Goal: Find specific page/section

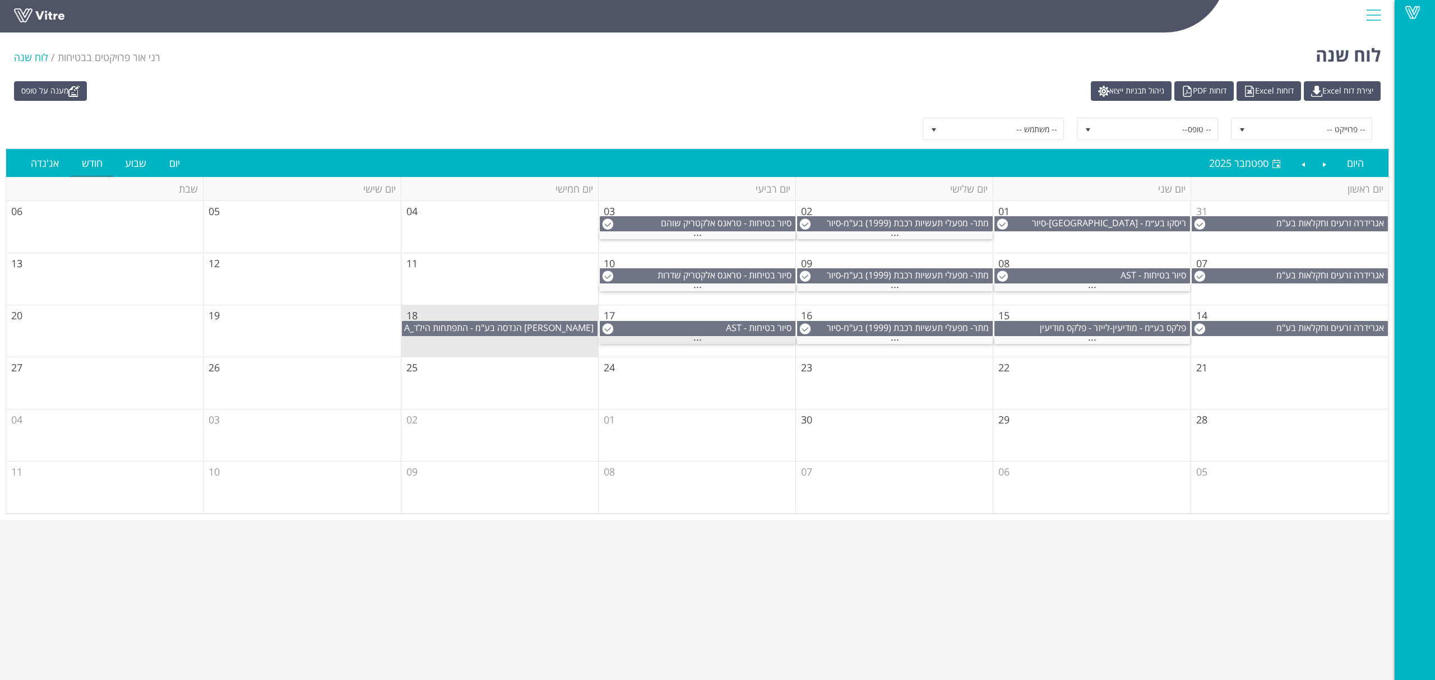
click at [719, 339] on div "..." at bounding box center [698, 340] width 196 height 7
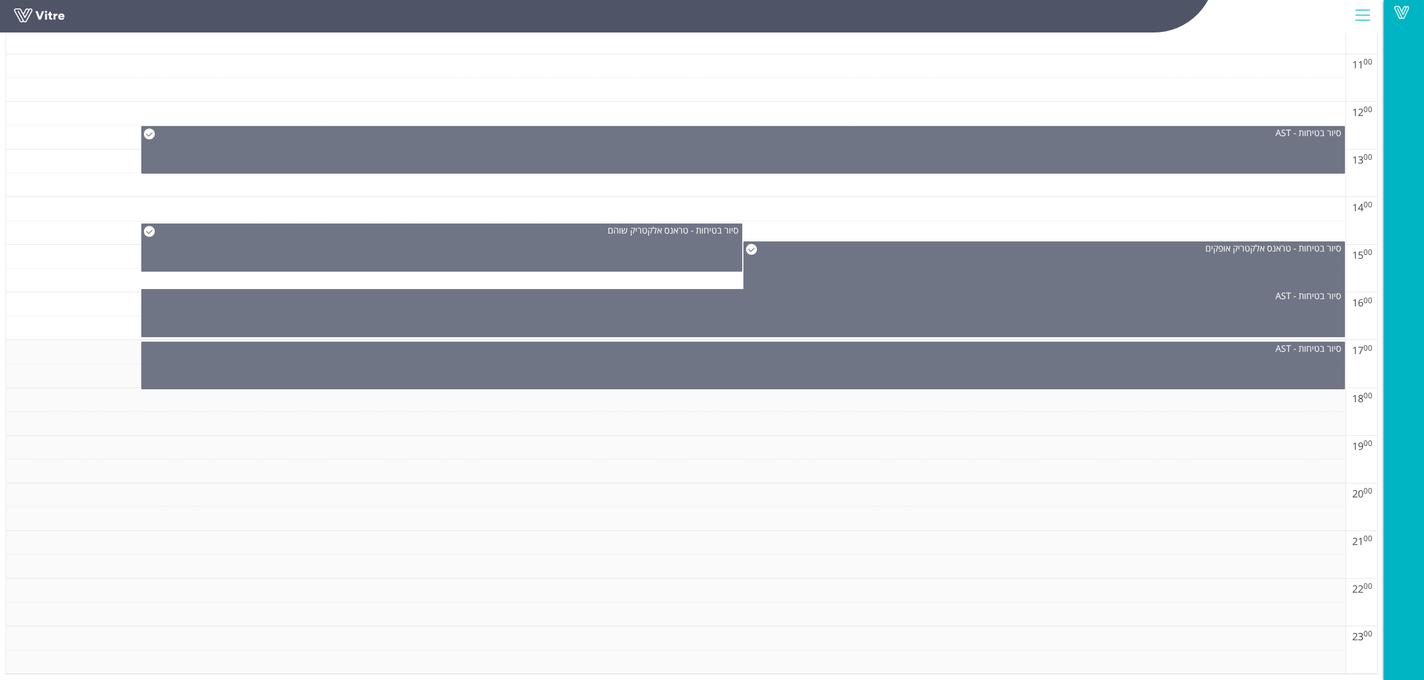
scroll to position [682, 0]
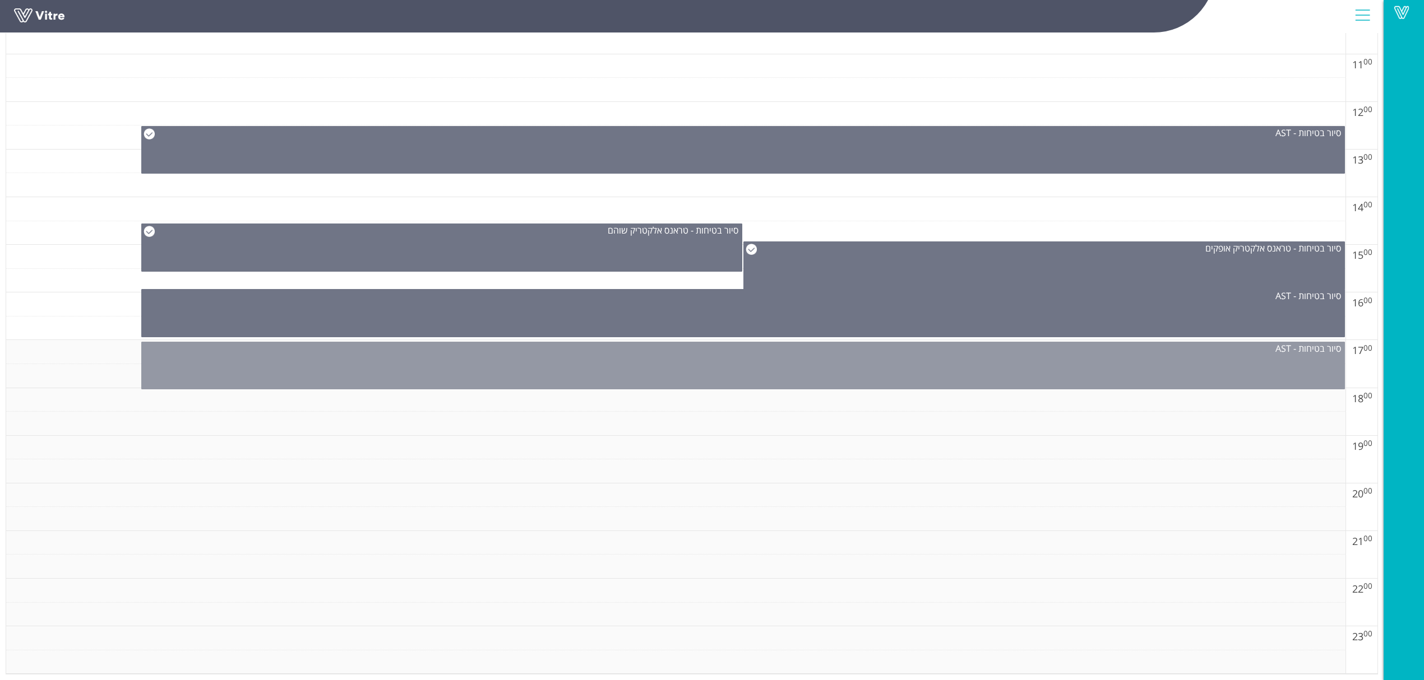
click at [714, 365] on div "סיור בטיחות - AST" at bounding box center [742, 366] width 1203 height 48
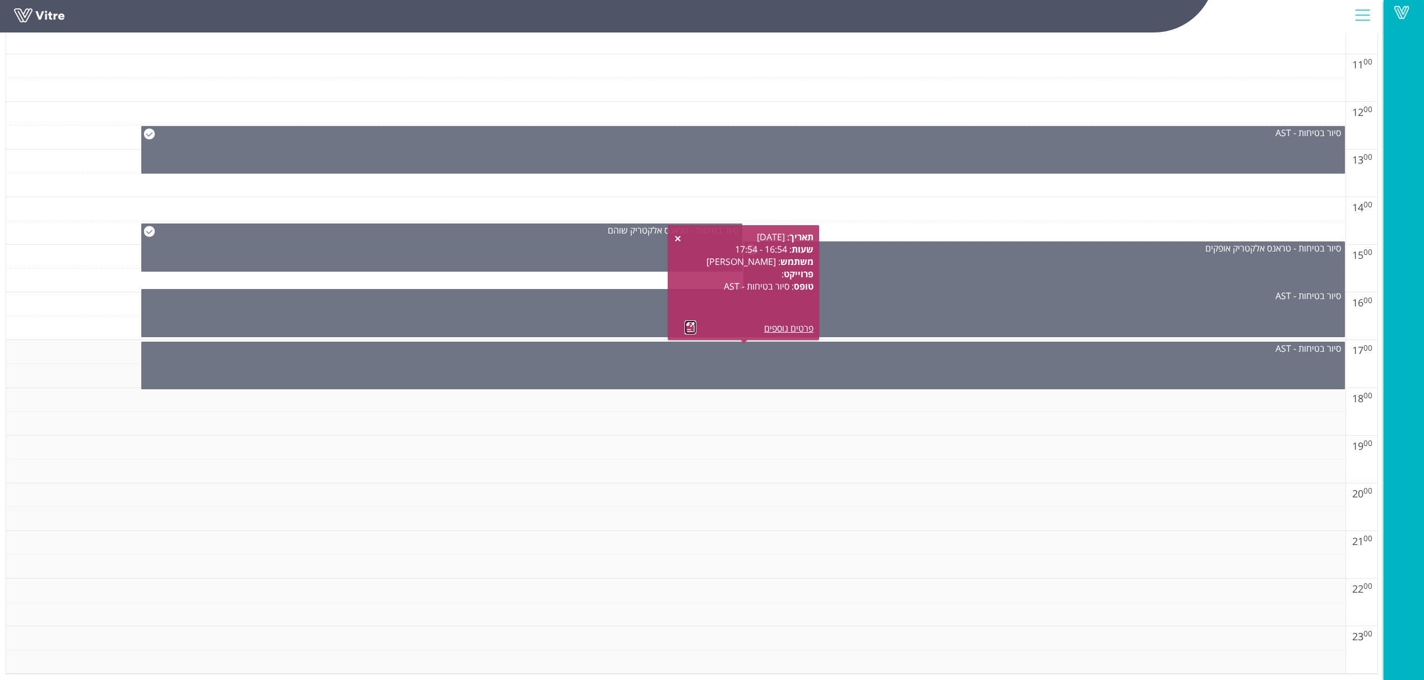
click at [689, 321] on link at bounding box center [690, 328] width 12 height 14
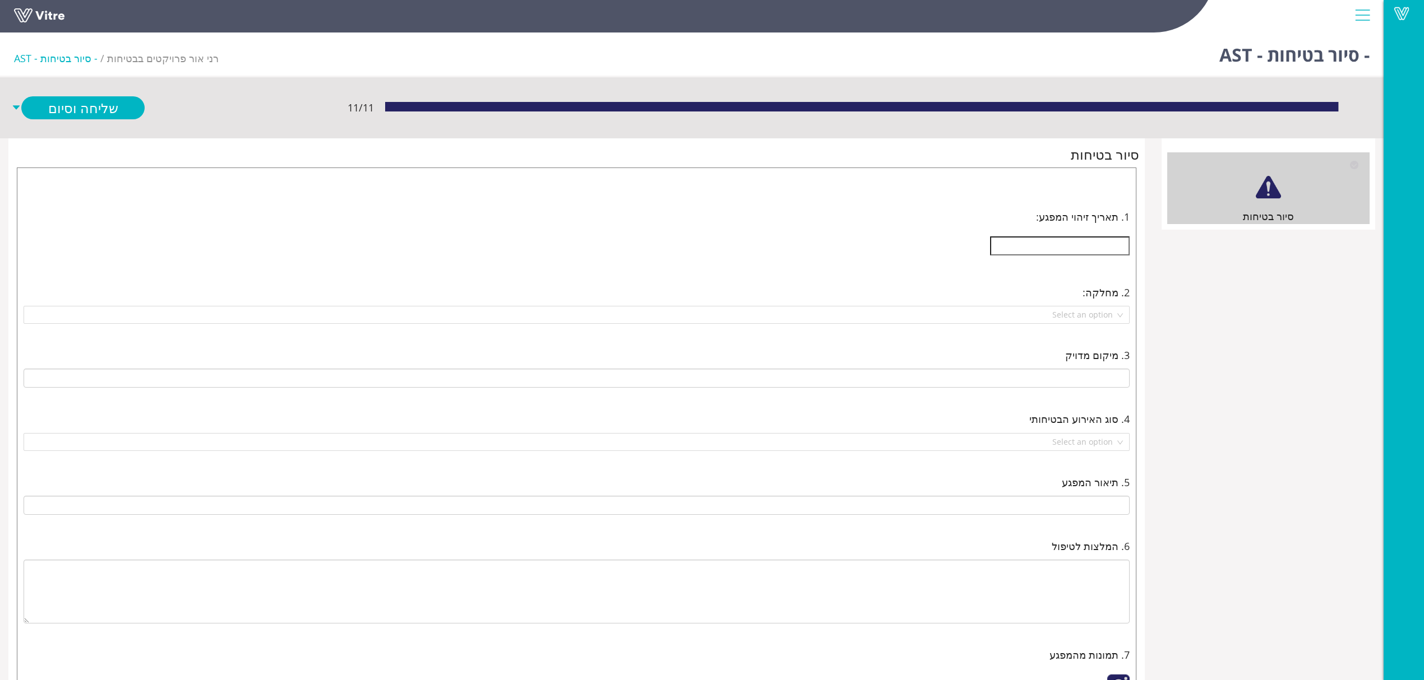
click at [41, 12] on link at bounding box center [56, 18] width 84 height 21
